Goal: Transaction & Acquisition: Purchase product/service

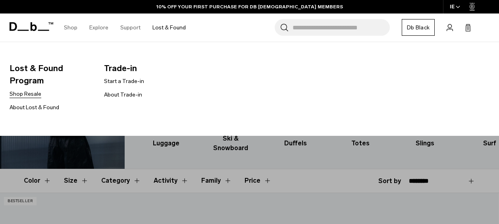
click at [31, 93] on link "Shop Resale" at bounding box center [26, 94] width 32 height 8
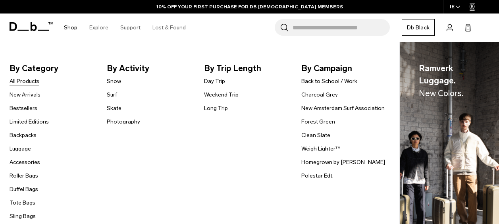
click at [34, 80] on link "All Products" at bounding box center [25, 81] width 30 height 8
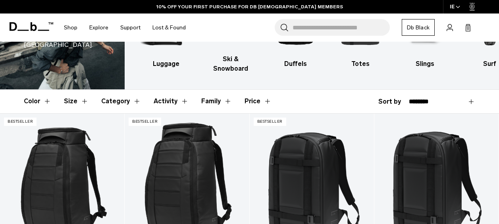
click at [73, 90] on button "Size" at bounding box center [76, 101] width 25 height 23
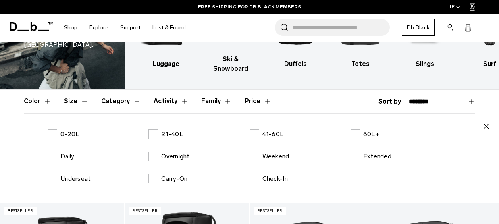
click at [484, 123] on icon "button" at bounding box center [487, 126] width 6 height 6
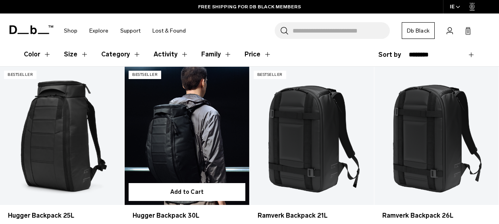
scroll to position [119, 0]
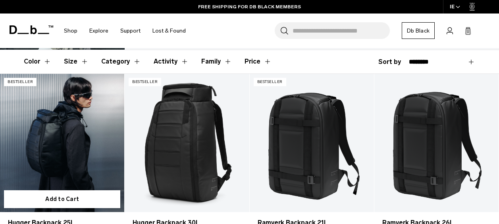
click at [75, 123] on link "Hugger Backpack 25L" at bounding box center [62, 143] width 124 height 138
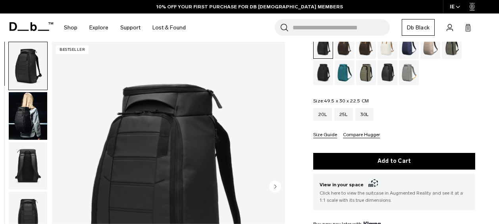
scroll to position [79, 0]
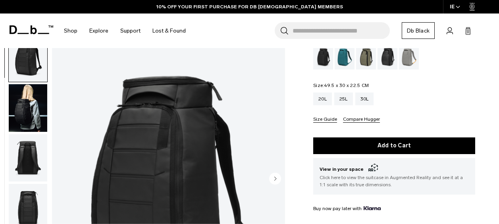
click at [25, 114] on img "button" at bounding box center [28, 108] width 39 height 48
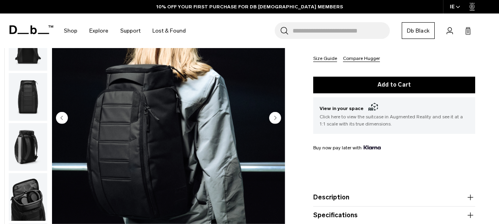
scroll to position [119, 0]
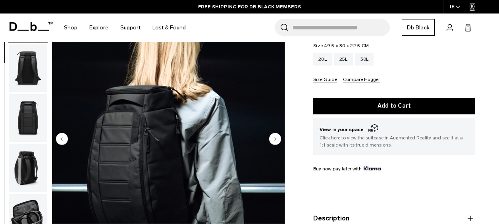
click at [30, 159] on img "button" at bounding box center [28, 168] width 39 height 48
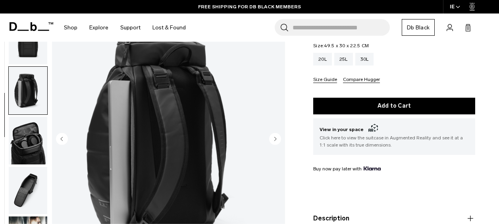
scroll to position [200, 0]
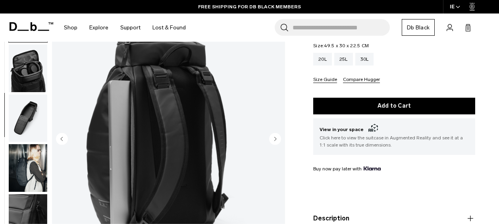
click at [35, 158] on img "button" at bounding box center [28, 168] width 39 height 48
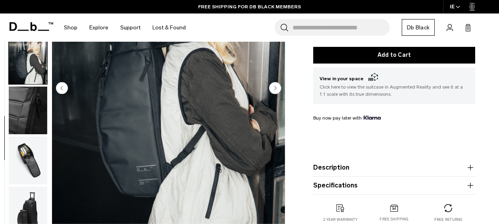
scroll to position [199, 0]
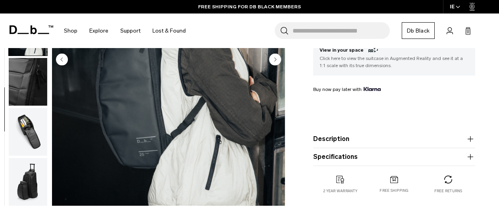
click at [30, 142] on img "button" at bounding box center [28, 132] width 39 height 48
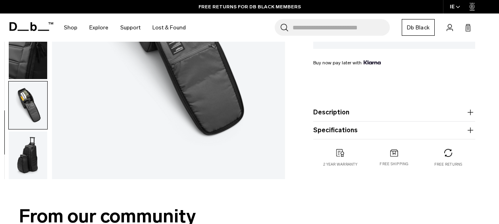
scroll to position [278, 0]
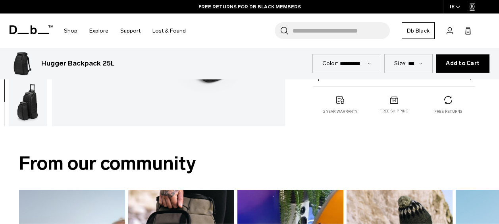
click at [35, 112] on img "button" at bounding box center [28, 103] width 39 height 48
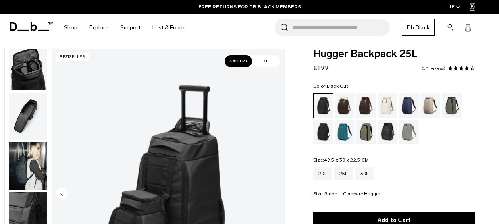
scroll to position [0, 0]
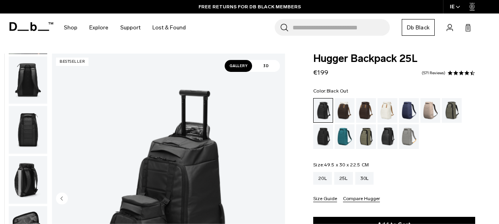
click at [32, 81] on img "button" at bounding box center [28, 80] width 39 height 48
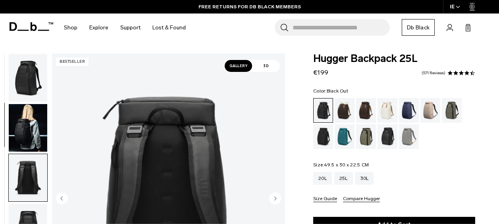
click at [41, 79] on img "button" at bounding box center [28, 78] width 39 height 48
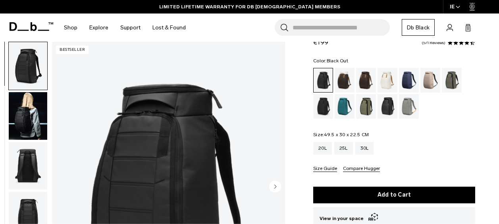
scroll to position [40, 0]
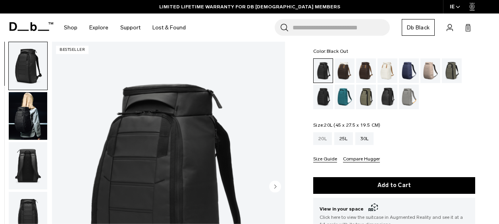
click at [323, 143] on div "20L" at bounding box center [322, 138] width 19 height 13
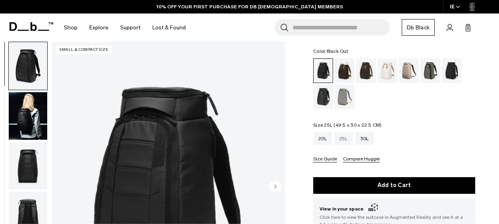
click at [341, 140] on div "25L" at bounding box center [343, 138] width 19 height 13
